Goal: Check status: Check status

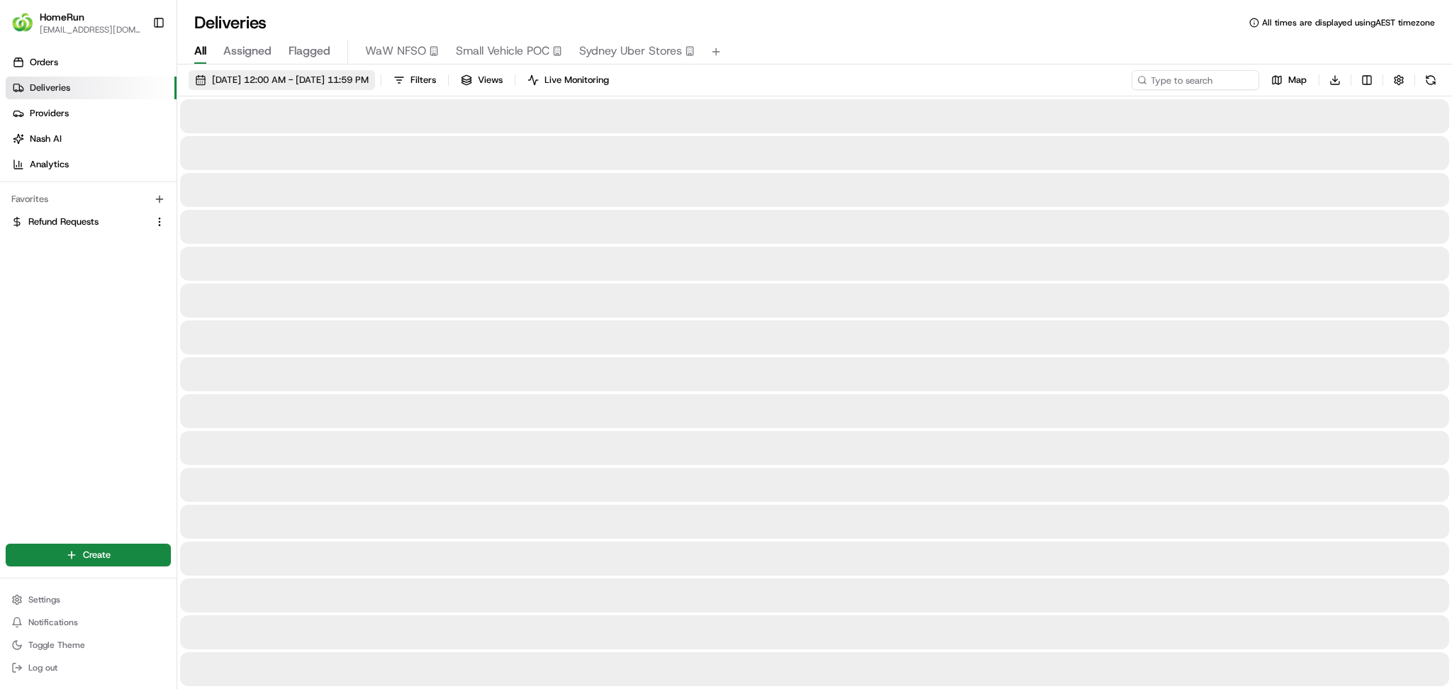
click at [363, 72] on button "[DATE] 12:00 AM - [DATE] 11:59 PM" at bounding box center [282, 80] width 186 height 20
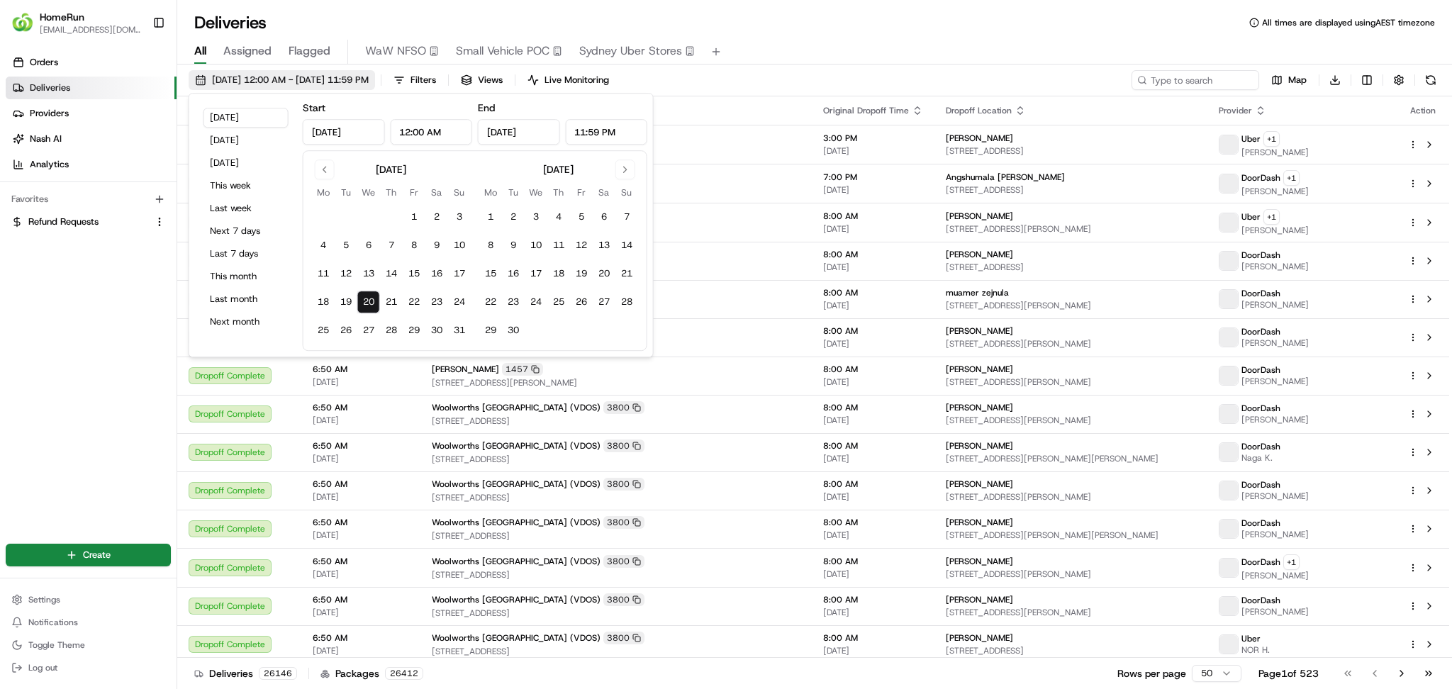
click at [327, 82] on span "[DATE] 12:00 AM - [DATE] 11:59 PM" at bounding box center [290, 80] width 157 height 13
type input "[DATE]"
type input "12:00 AM"
type input "[DATE]"
type input "11:59 PM"
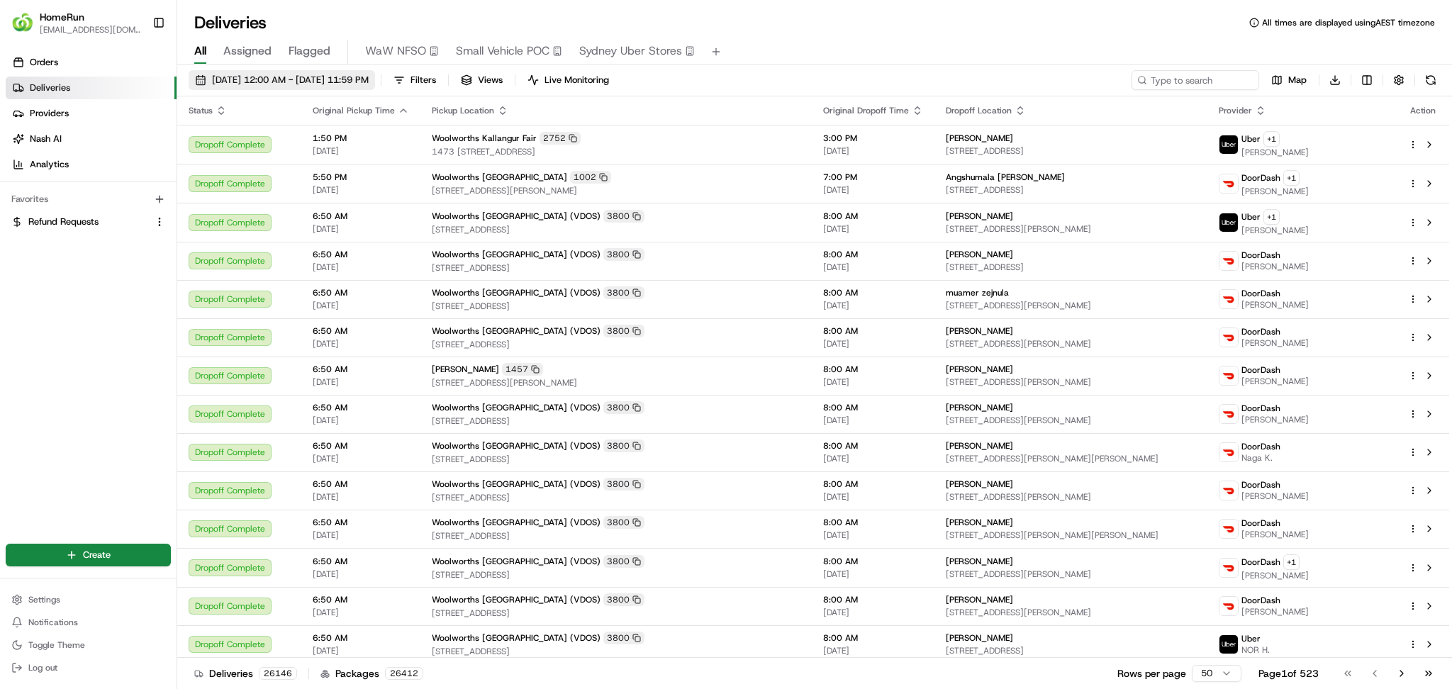
click at [327, 82] on span "[DATE] 12:00 AM - [DATE] 11:59 PM" at bounding box center [290, 80] width 157 height 13
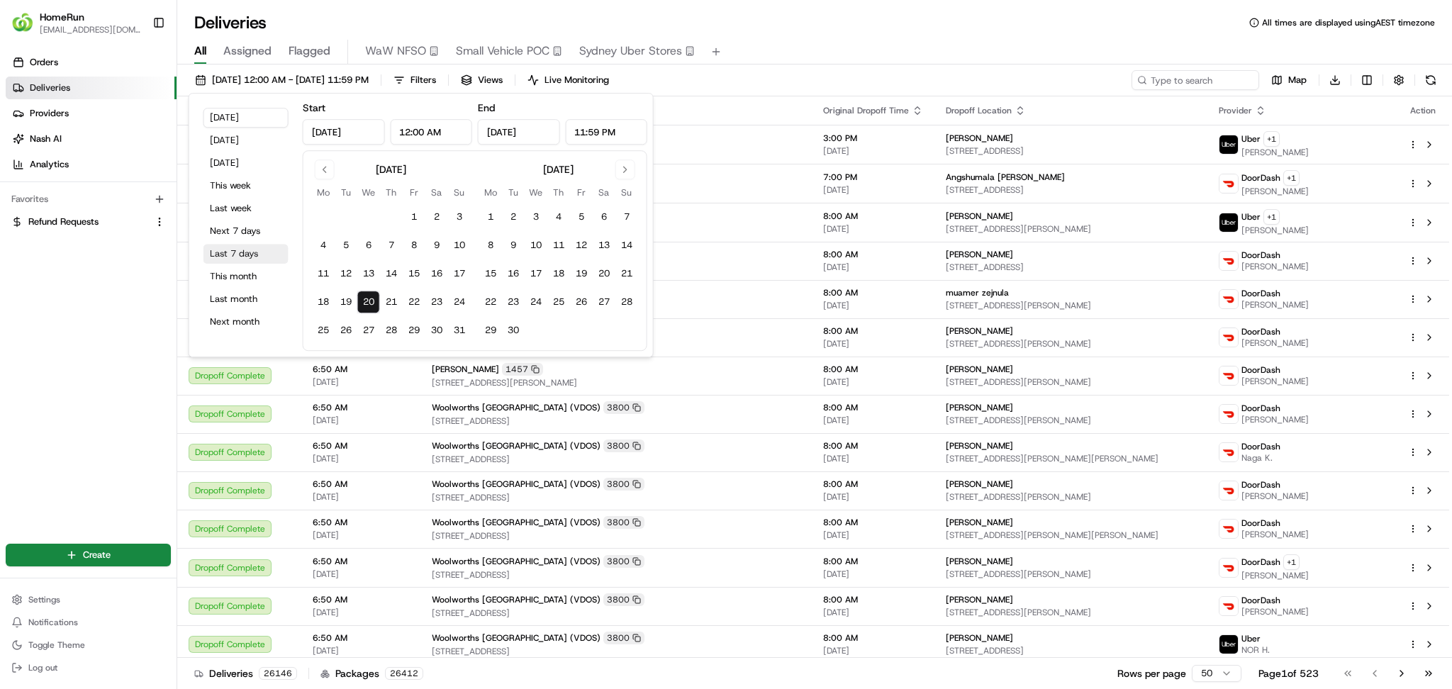
click at [240, 252] on button "Last 7 days" at bounding box center [245, 254] width 85 height 20
type input "[DATE]"
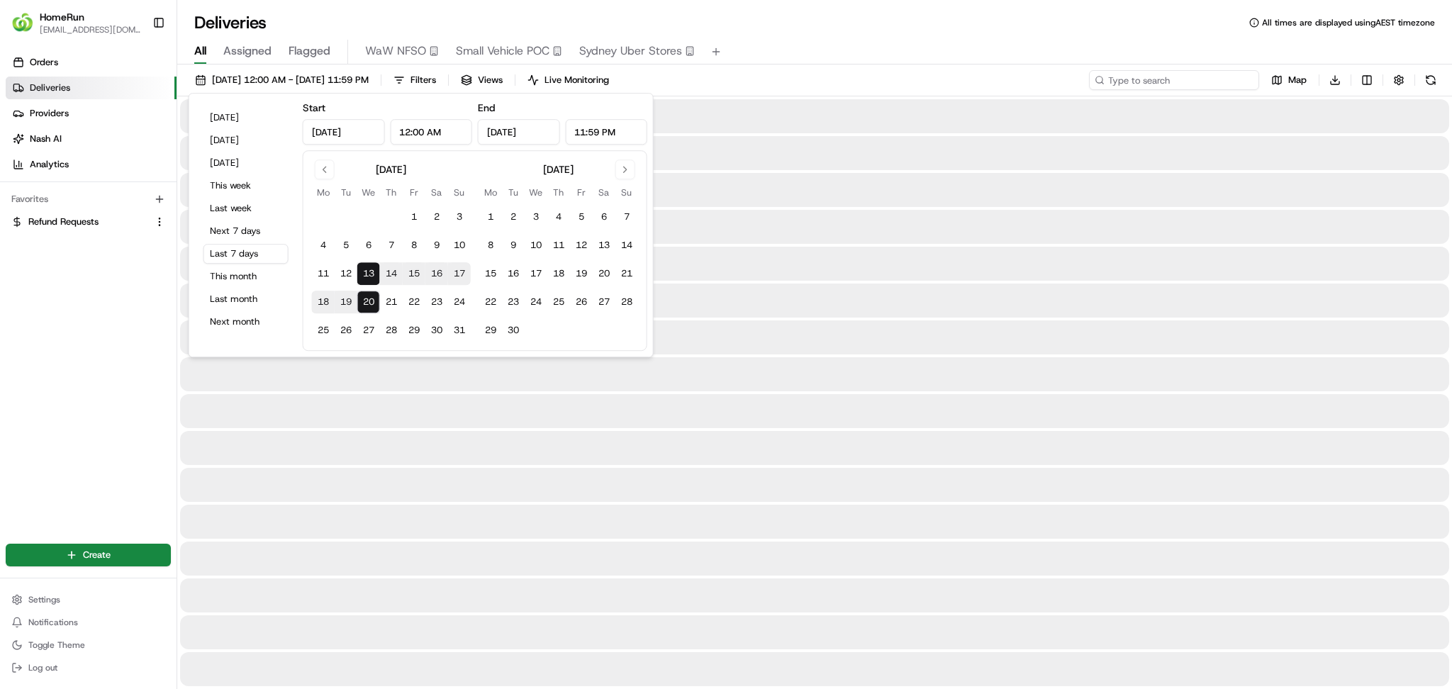
click at [1168, 80] on input at bounding box center [1174, 80] width 170 height 20
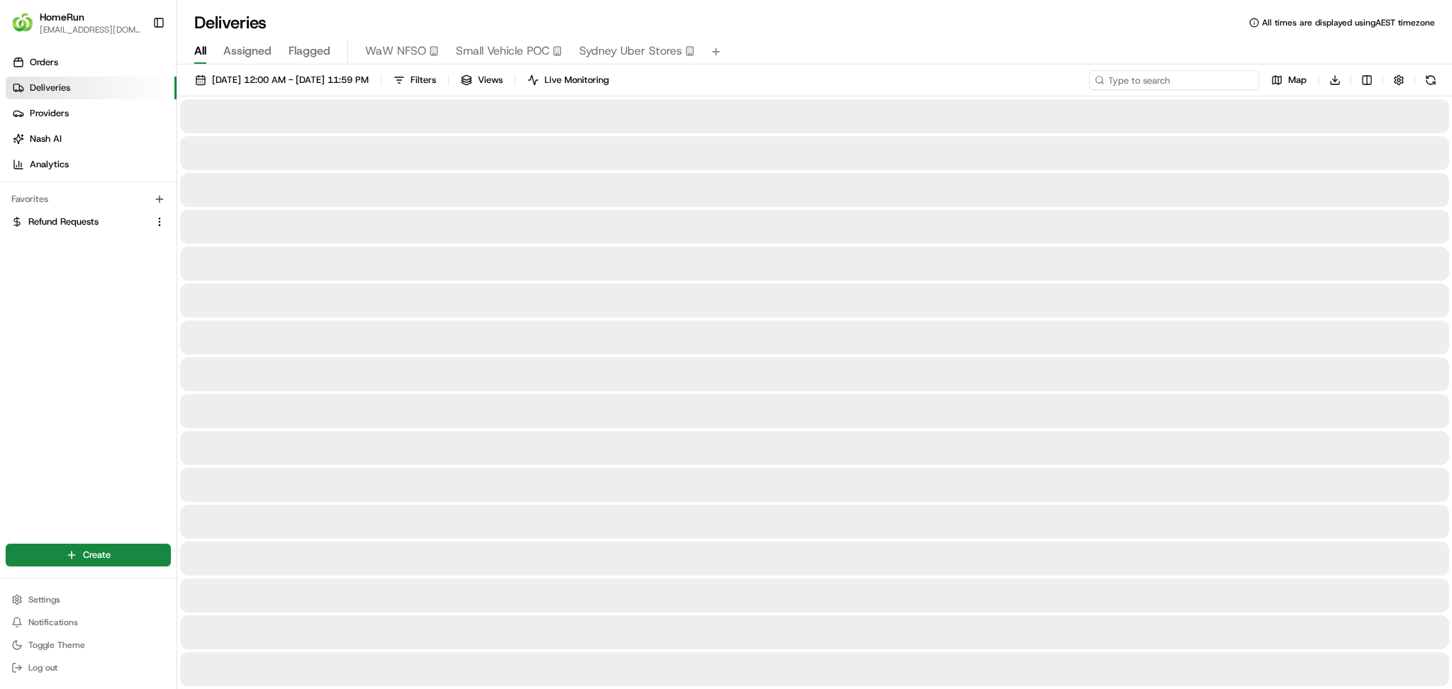
paste input "264622230"
click at [1120, 89] on input "264622230" at bounding box center [1174, 80] width 170 height 20
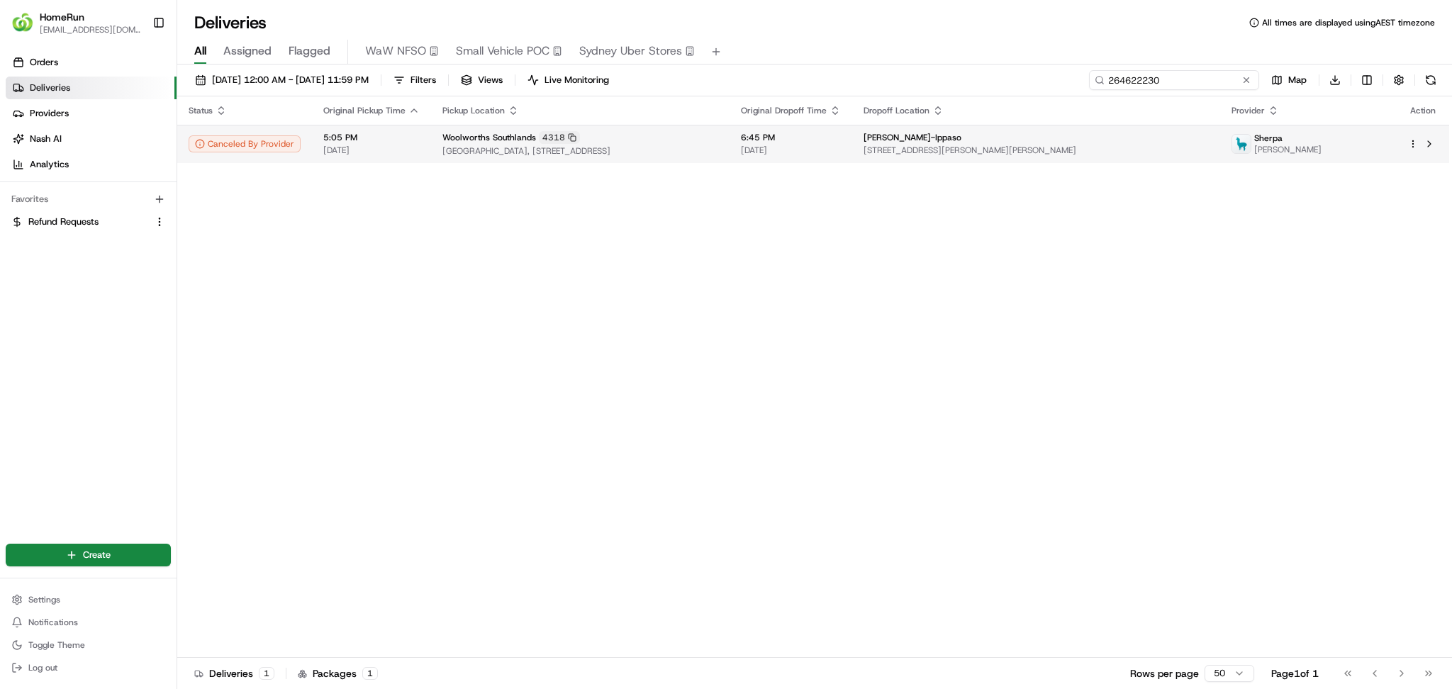
type input "264622230"
click at [841, 150] on span "[DATE]" at bounding box center [791, 150] width 100 height 11
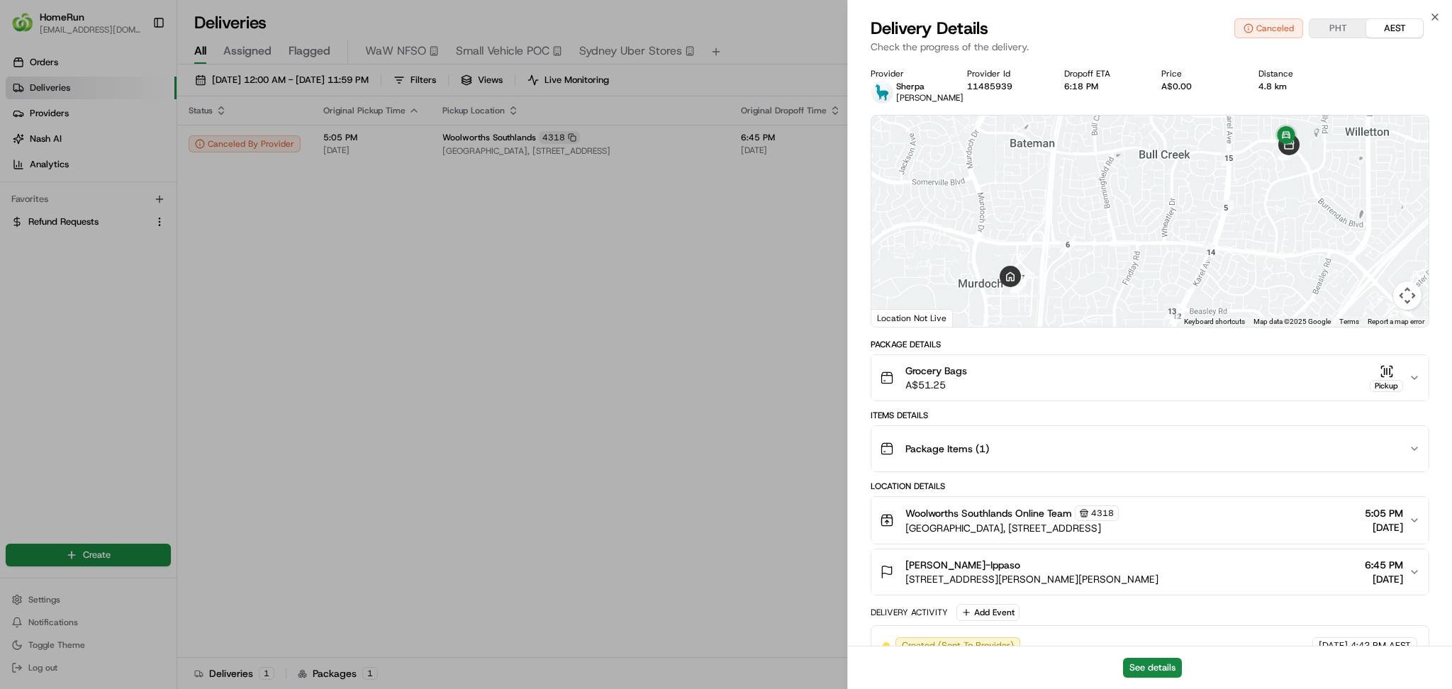
click at [1077, 357] on button "Grocery Bags A$51.25 Pickup" at bounding box center [1149, 377] width 557 height 45
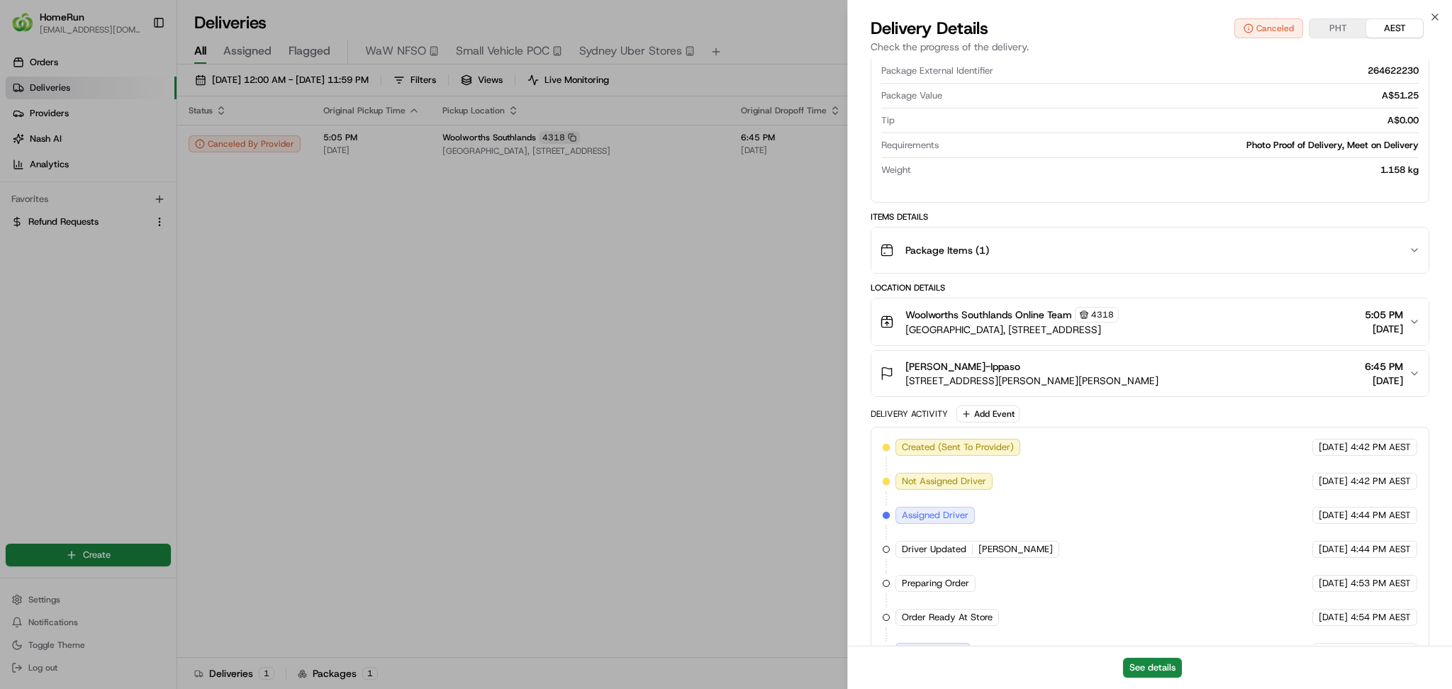
scroll to position [377, 0]
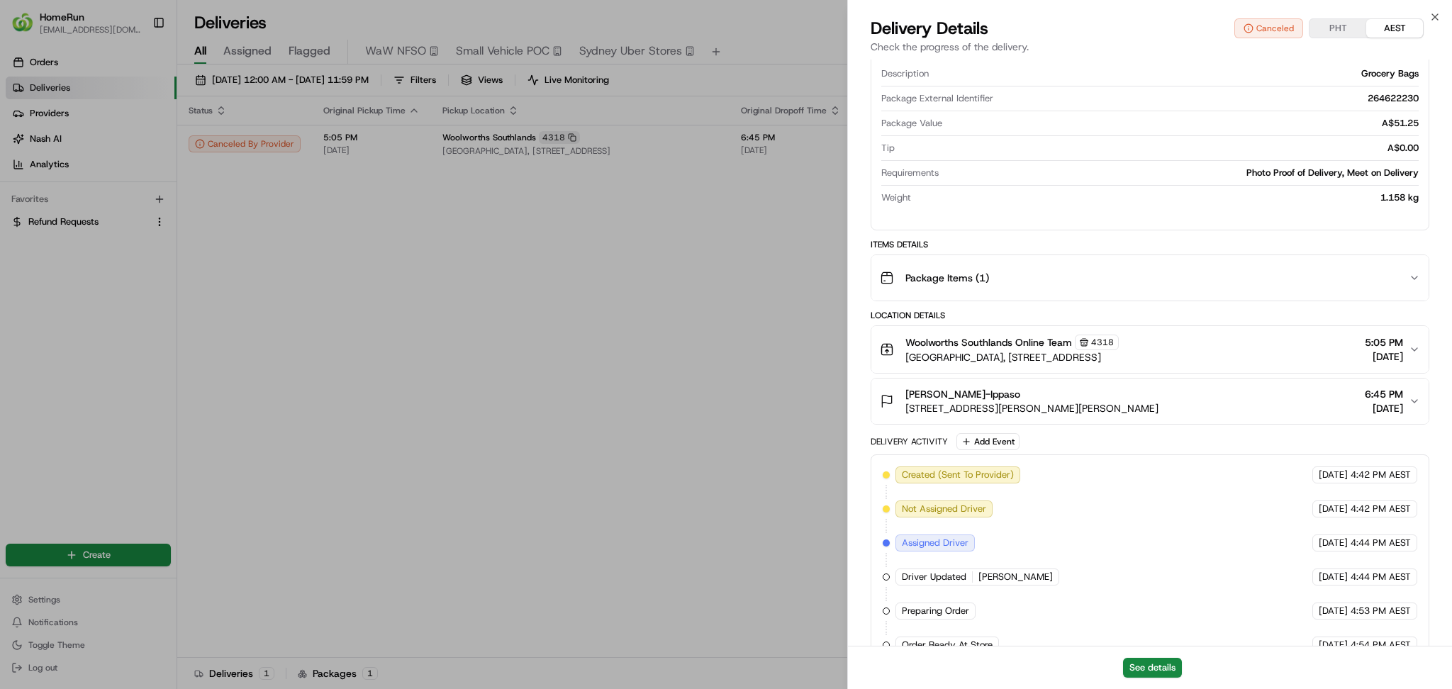
click at [1072, 410] on span "[STREET_ADDRESS][PERSON_NAME][PERSON_NAME]" at bounding box center [1031, 408] width 253 height 14
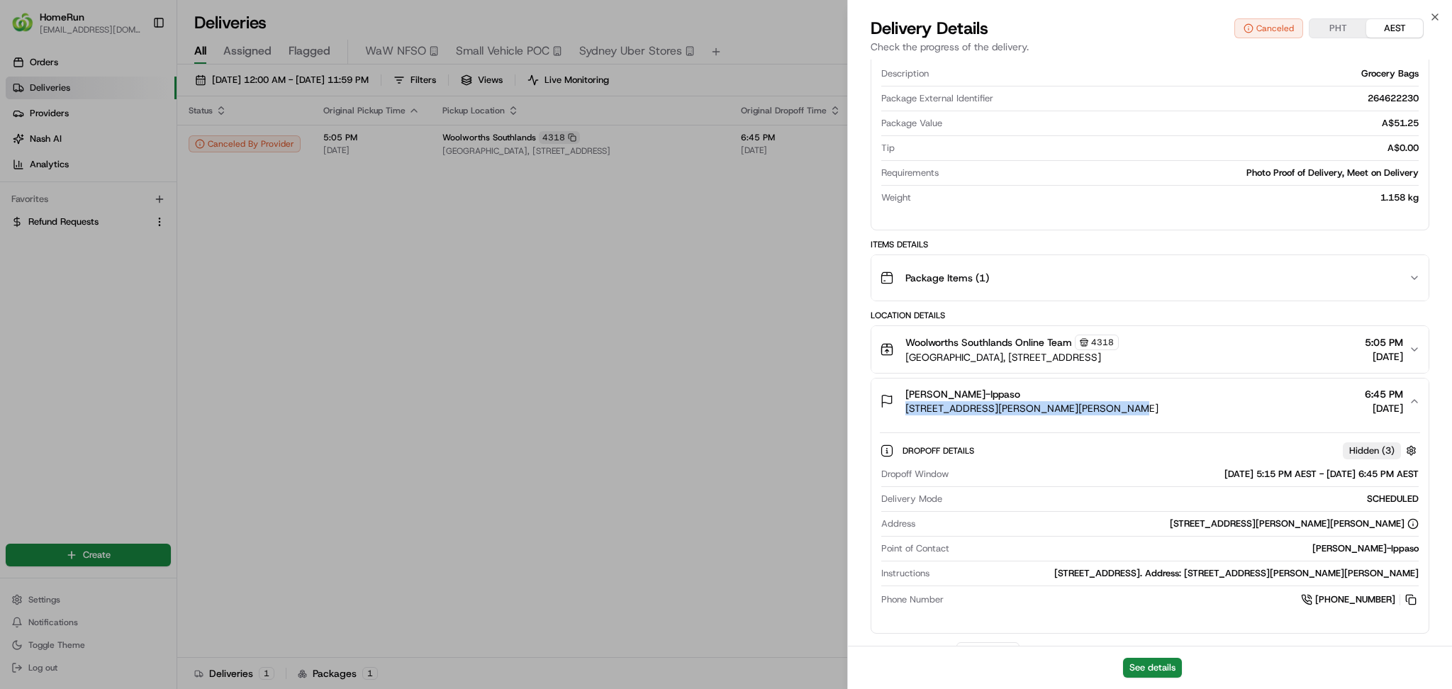
drag, startPoint x: 1123, startPoint y: 409, endPoint x: 906, endPoint y: 414, distance: 216.9
click at [906, 414] on div "[PERSON_NAME]-Ippaso [STREET_ADDRESS][PERSON_NAME][PERSON_NAME] 6:45 PM [DATE]" at bounding box center [1144, 401] width 529 height 28
copy span "[STREET_ADDRESS][PERSON_NAME][PERSON_NAME]"
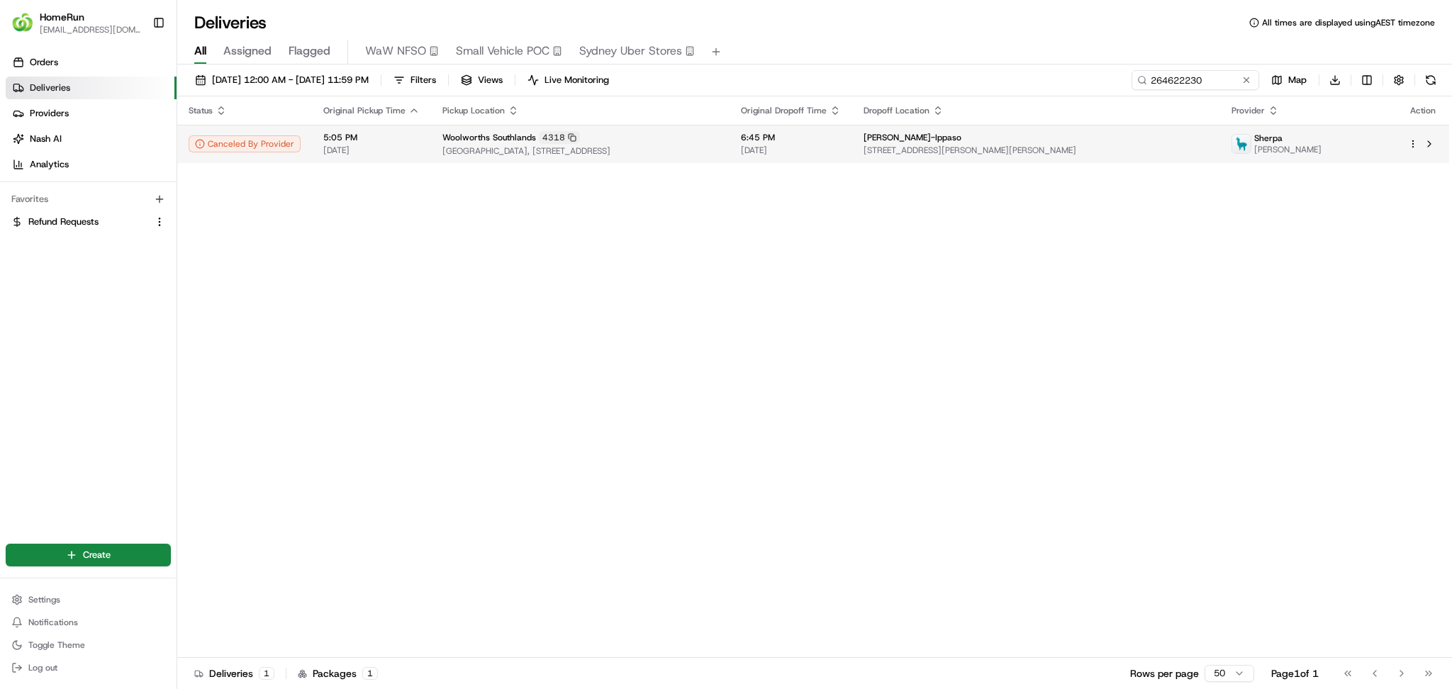
click at [718, 150] on span "[GEOGRAPHIC_DATA], [STREET_ADDRESS]" at bounding box center [580, 150] width 276 height 11
